Goal: Find specific page/section

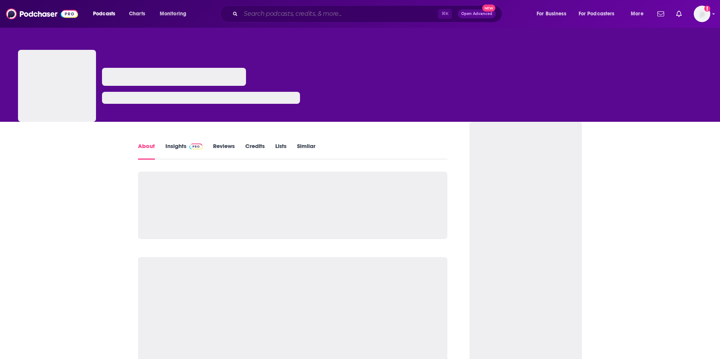
click at [334, 15] on input "Search podcasts, credits, & more..." at bounding box center [339, 14] width 197 height 12
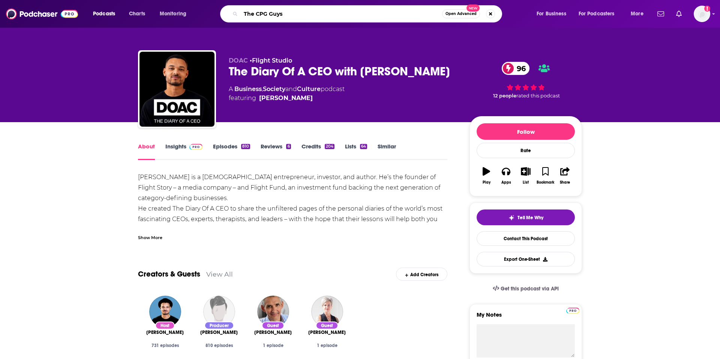
type input "The CPG Guys"
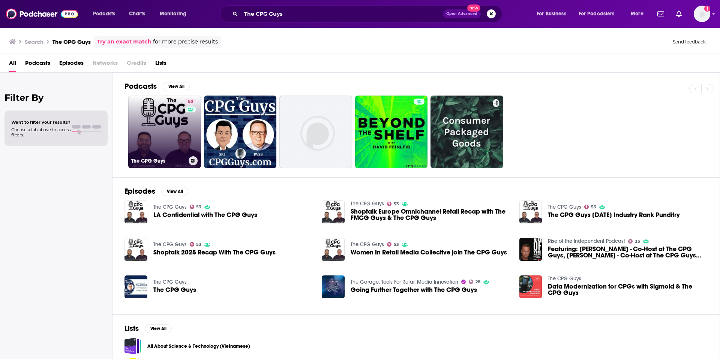
click at [187, 143] on div "53" at bounding box center [191, 128] width 13 height 58
